Goal: Task Accomplishment & Management: Use online tool/utility

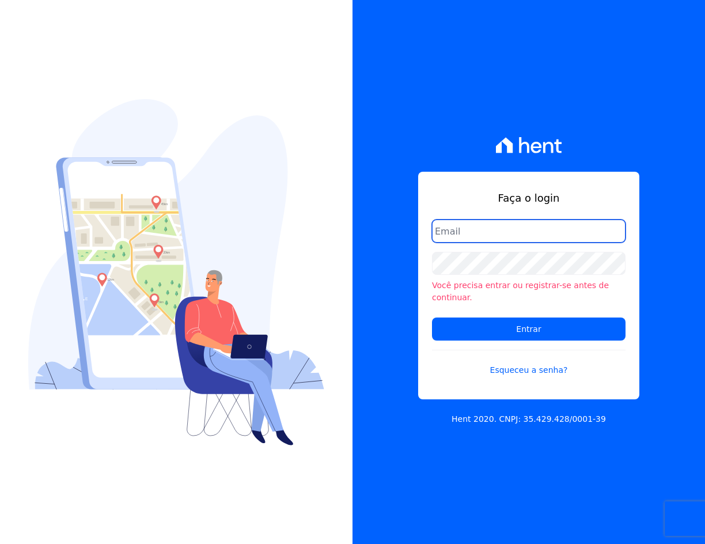
type input "crveiga1981@gmail.com"
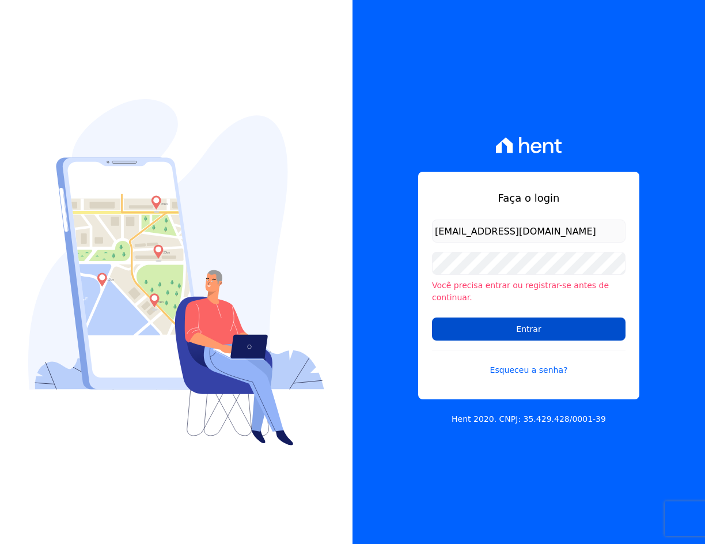
click at [531, 331] on input "Entrar" at bounding box center [529, 329] width 194 height 23
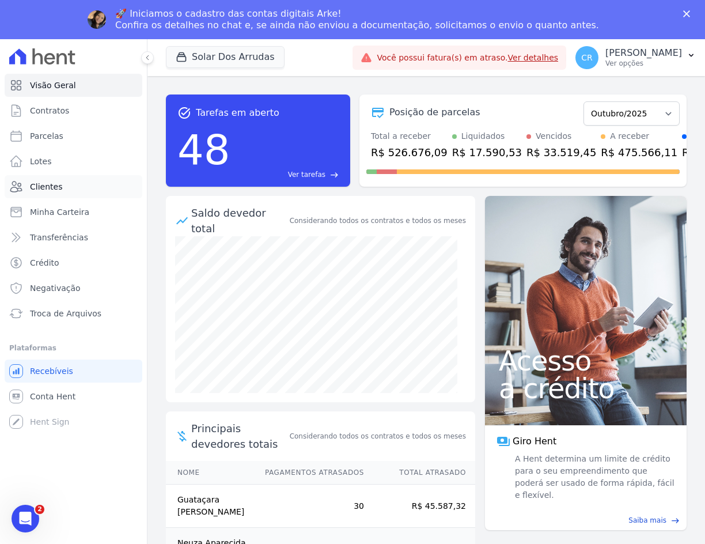
click at [61, 189] on link "Clientes" at bounding box center [74, 186] width 138 height 23
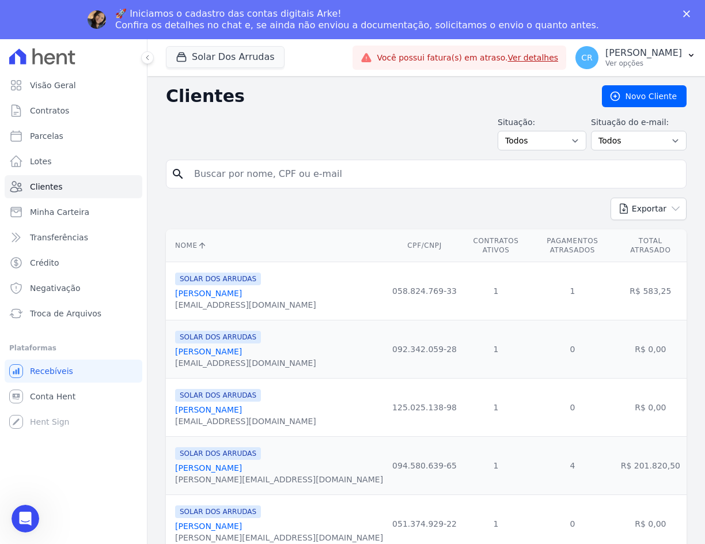
click at [278, 176] on input "search" at bounding box center [434, 174] width 495 height 23
type input "troni"
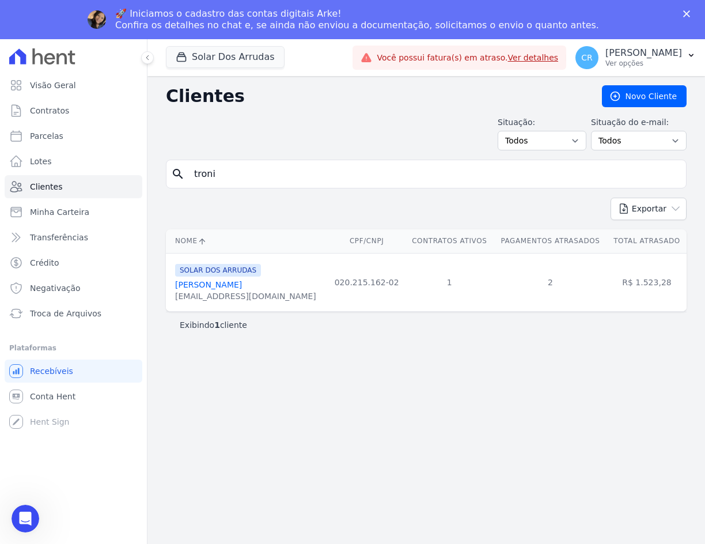
click at [233, 286] on link "Debora Souza Troni" at bounding box center [208, 284] width 67 height 9
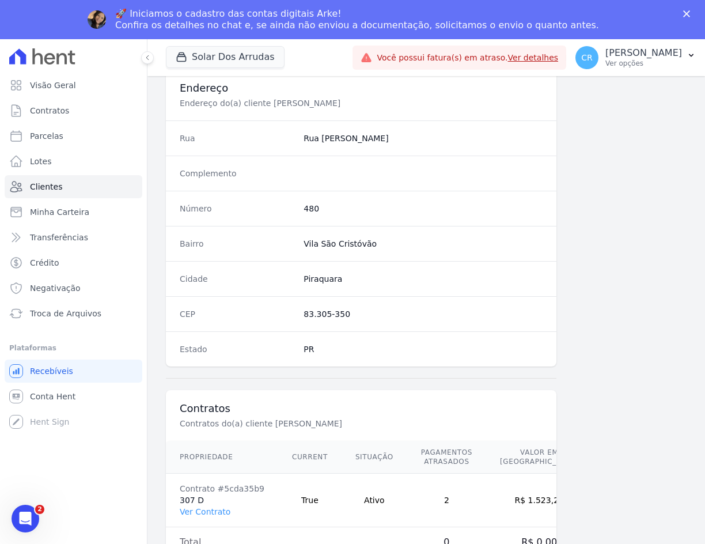
scroll to position [544, 0]
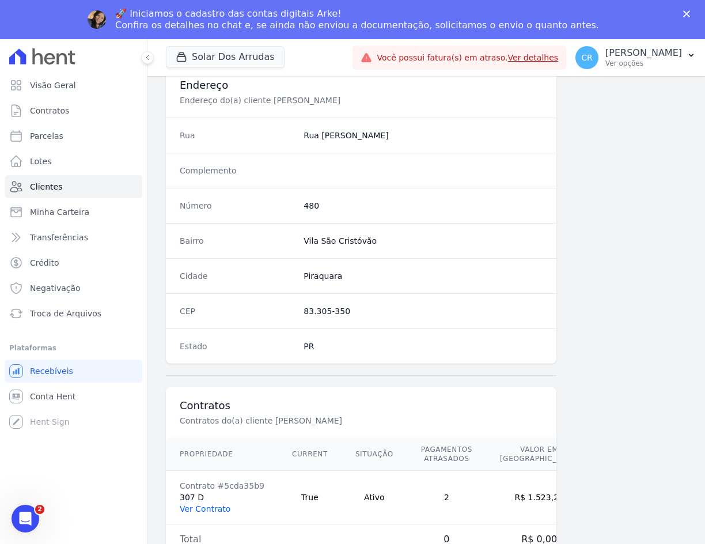
click at [217, 507] on link "Ver Contrato" at bounding box center [205, 508] width 51 height 9
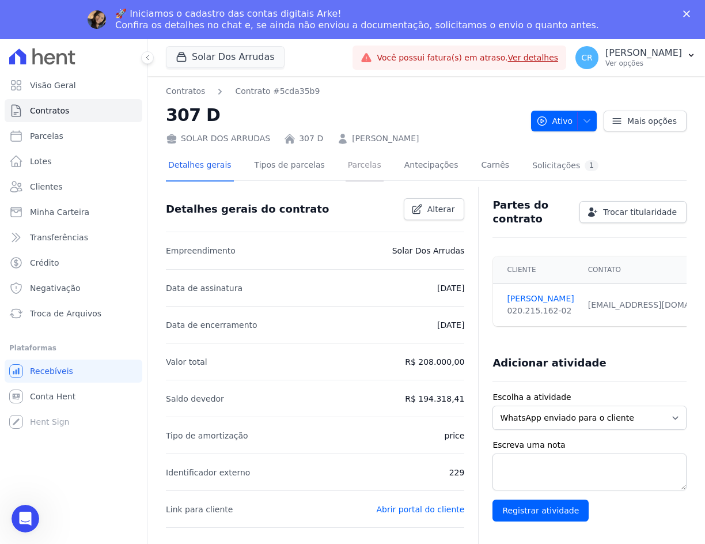
click at [357, 168] on link "Parcelas" at bounding box center [365, 166] width 38 height 31
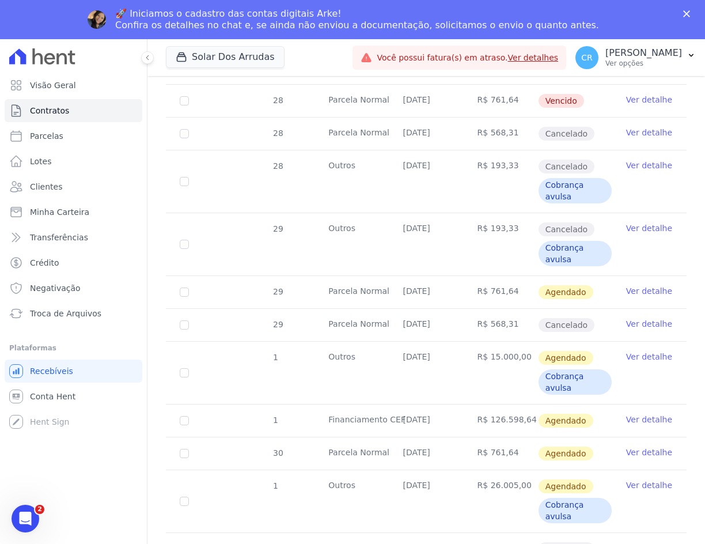
scroll to position [1499, 0]
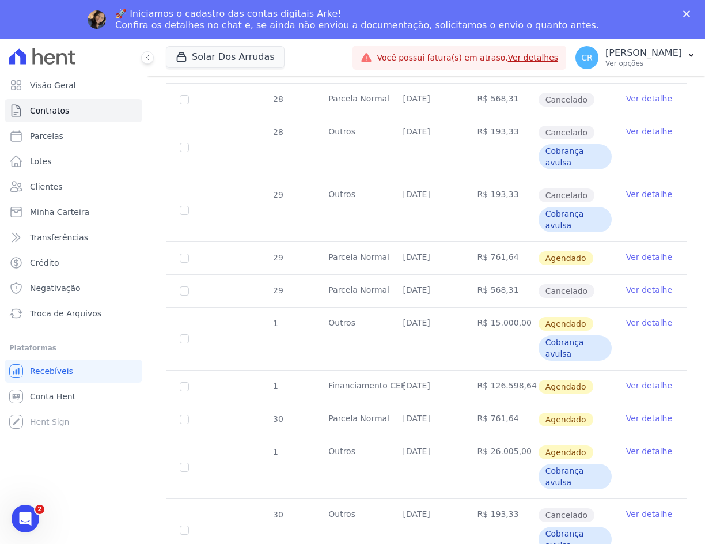
click at [636, 256] on link "Ver detalhe" at bounding box center [650, 257] width 46 height 12
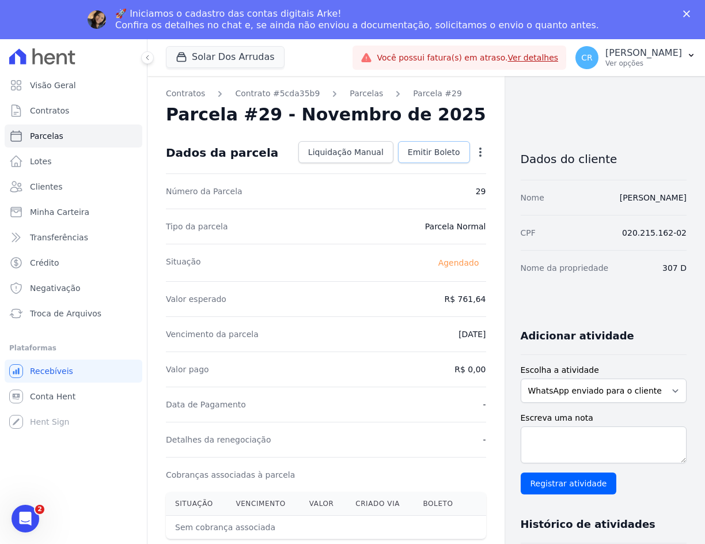
click at [437, 153] on span "Emitir Boleto" at bounding box center [434, 152] width 52 height 12
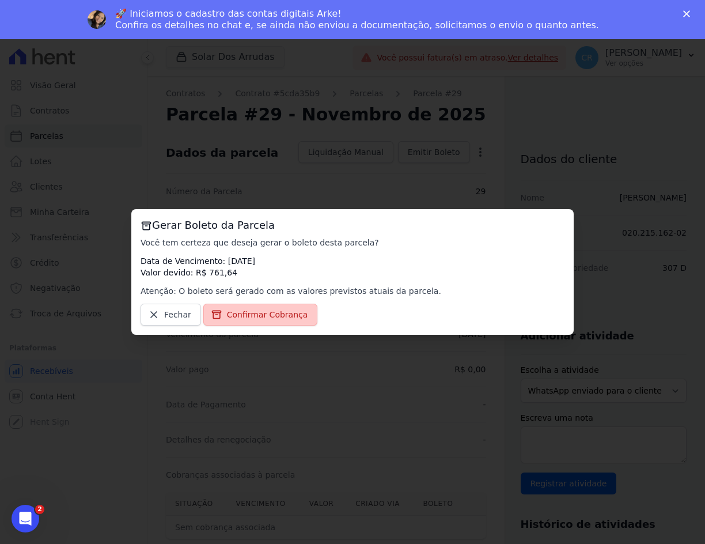
click at [275, 313] on span "Confirmar Cobrança" at bounding box center [267, 315] width 81 height 12
click at [227, 319] on span "Confirmar Cobrança" at bounding box center [267, 315] width 81 height 12
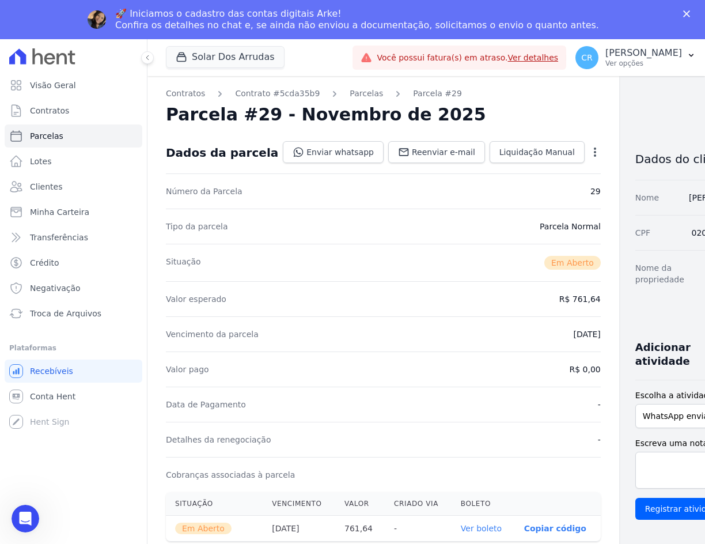
click at [525, 528] on p "Copiar código" at bounding box center [556, 528] width 62 height 9
click at [470, 531] on link "Ver boleto" at bounding box center [487, 529] width 41 height 9
click at [63, 393] on span "Conta Hent" at bounding box center [53, 397] width 46 height 12
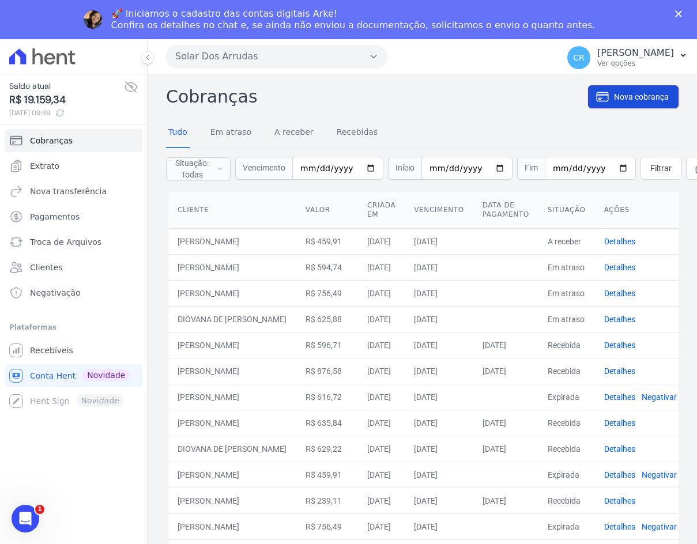
click at [625, 99] on span "Nova cobrança" at bounding box center [641, 97] width 55 height 12
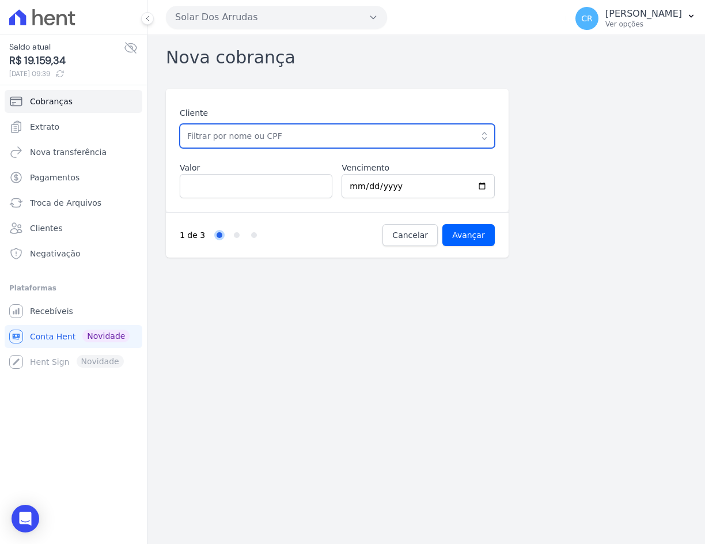
click at [249, 133] on input "text" at bounding box center [337, 136] width 315 height 24
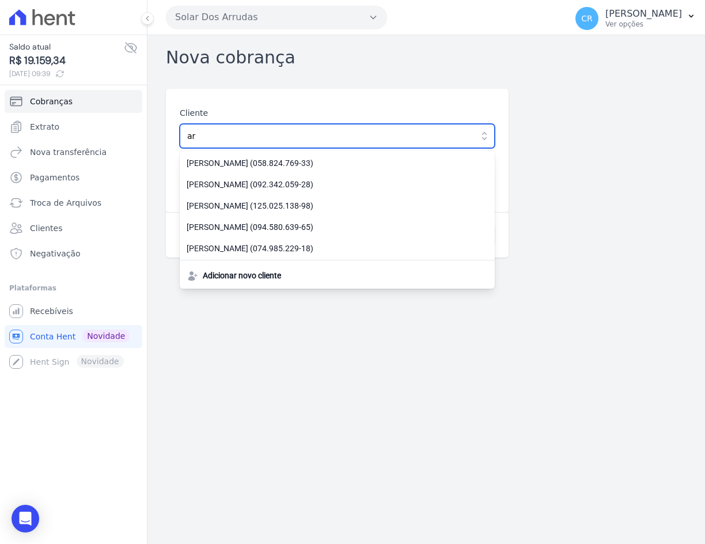
type input "[PERSON_NAME]"
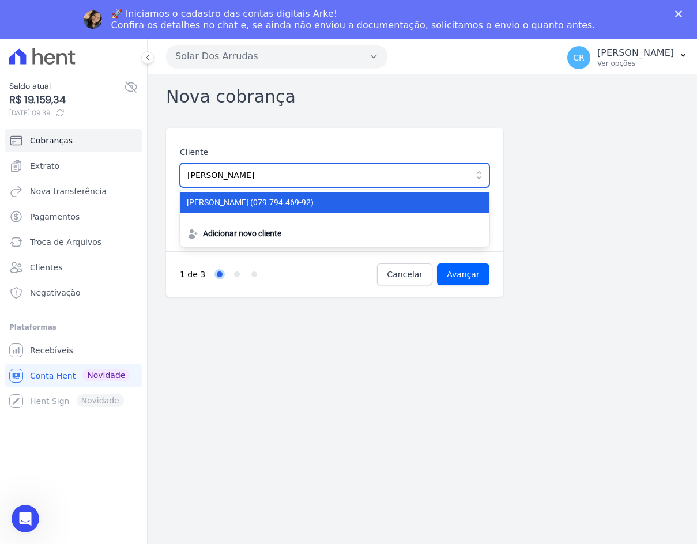
click at [249, 161] on div "Cliente ARYANE ROSA TEIXEIRA DE CARVALHO ARYANE ROSA TEIXEIRA DE CARVALHO (079.…" at bounding box center [335, 166] width 310 height 41
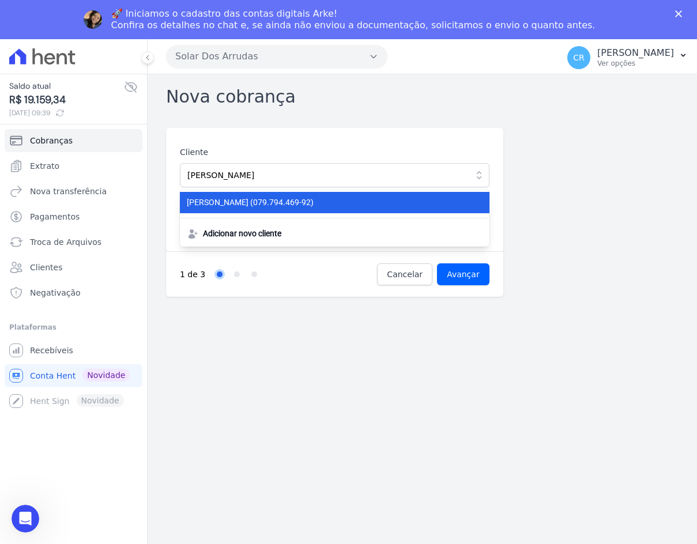
click at [256, 198] on span "ARYANE ROSA TEIXEIRA DE CARVALHO (079.794.469-92)" at bounding box center [328, 203] width 282 height 12
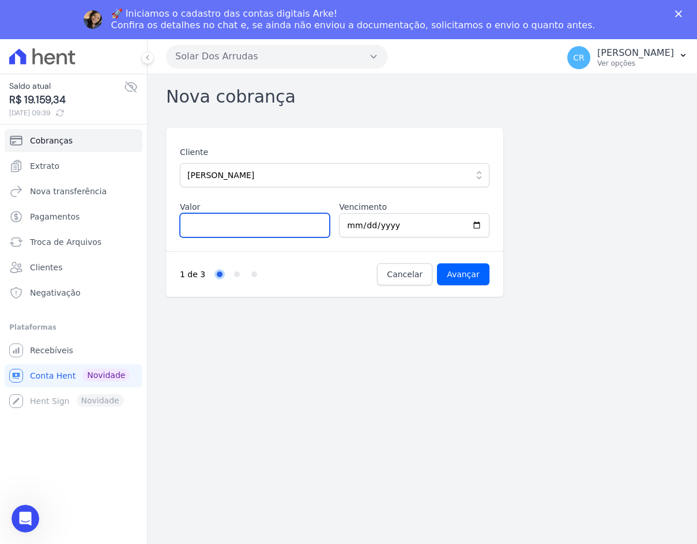
click at [244, 231] on input "Valor" at bounding box center [255, 225] width 150 height 24
type input "524.29"
click at [458, 278] on input "Avançar" at bounding box center [463, 274] width 52 height 22
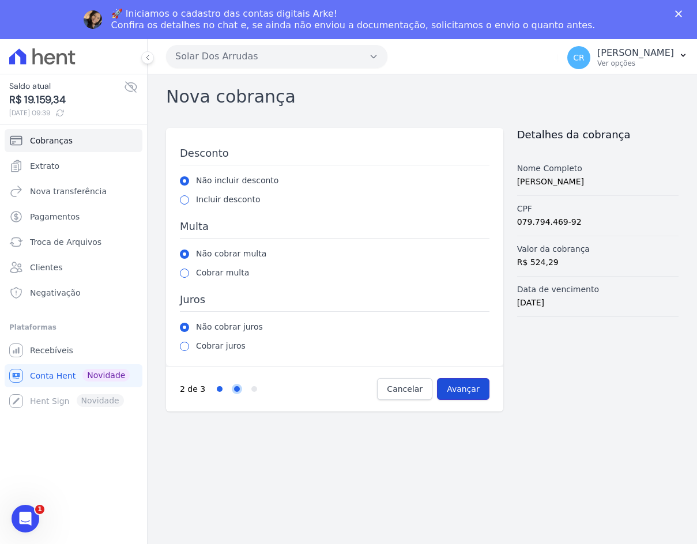
click at [463, 385] on input "Avançar" at bounding box center [463, 389] width 52 height 22
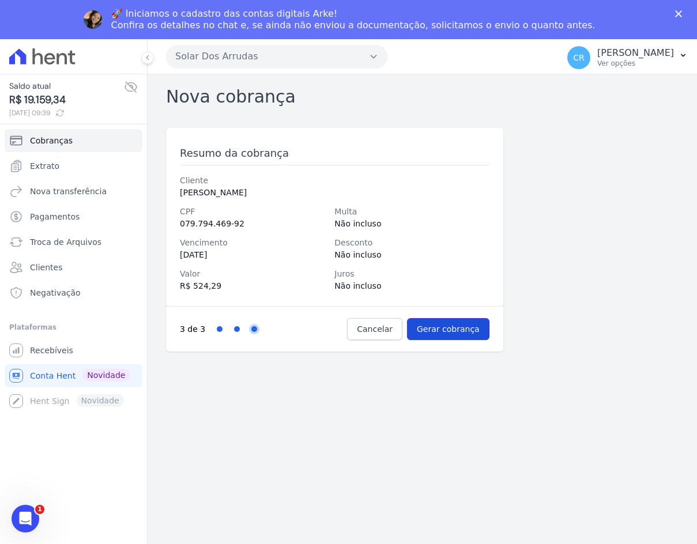
click at [467, 331] on input "Gerar cobrança" at bounding box center [448, 329] width 82 height 22
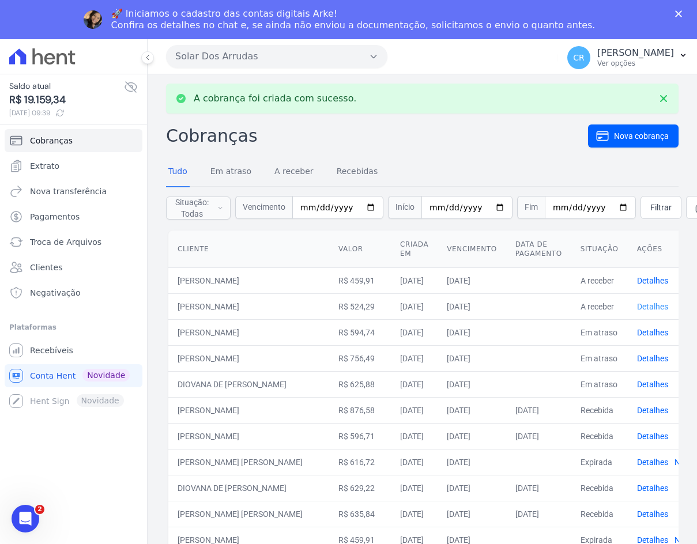
click at [655, 309] on link "Detalhes" at bounding box center [652, 306] width 31 height 9
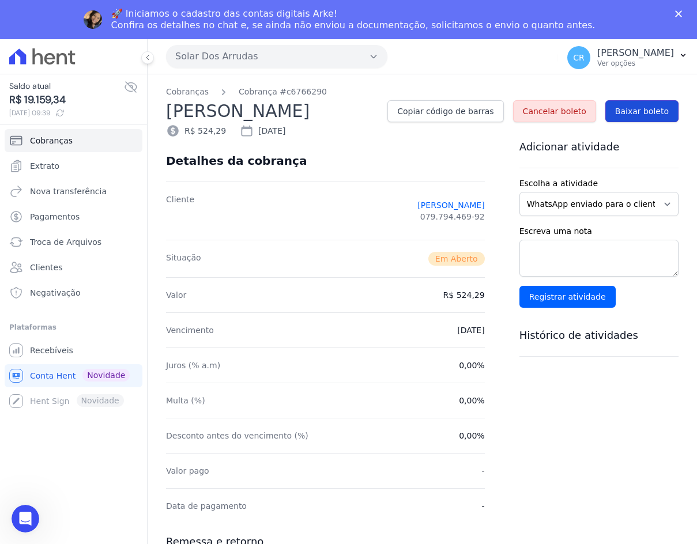
click at [633, 117] on span "Baixar boleto" at bounding box center [642, 111] width 54 height 12
